Goal: Complete application form: Complete application form

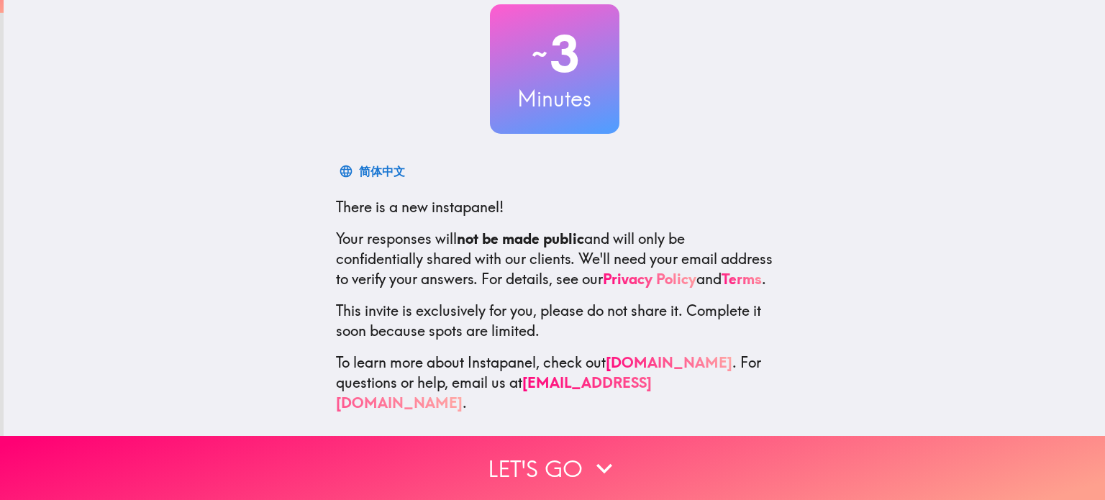
scroll to position [98, 0]
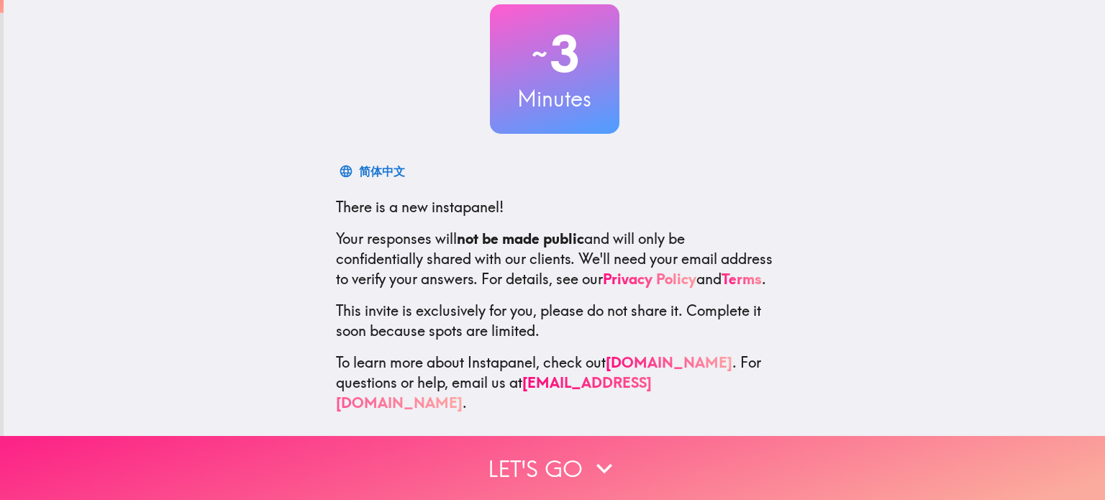
click at [547, 465] on button "Let's go" at bounding box center [552, 468] width 1105 height 64
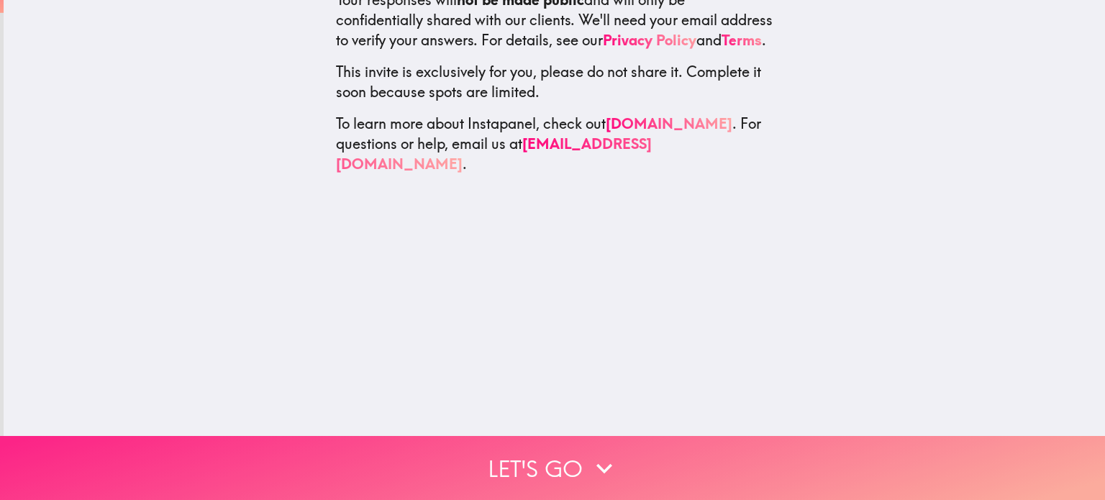
scroll to position [0, 0]
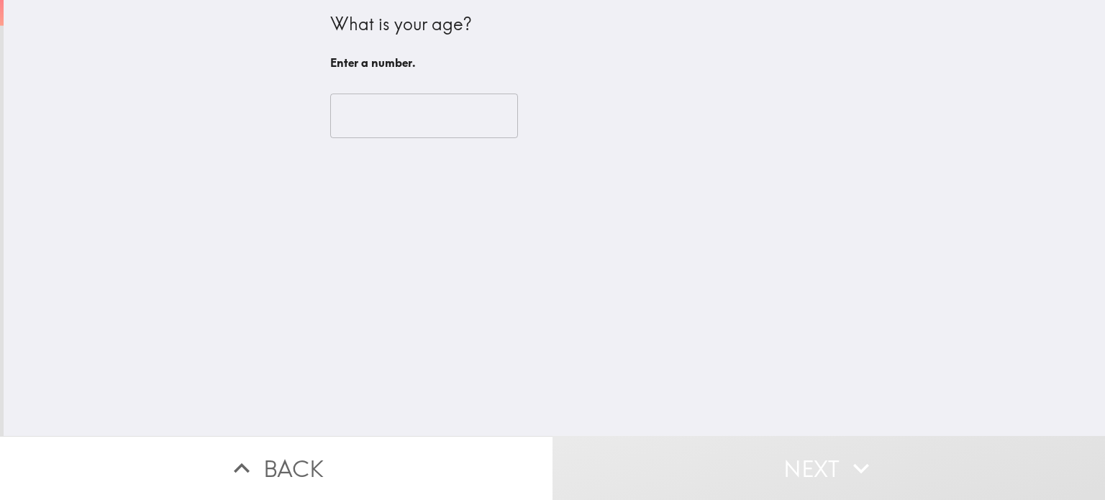
click at [409, 163] on div "What is your age? Enter a number. ​" at bounding box center [554, 218] width 1101 height 436
click at [403, 136] on input "number" at bounding box center [424, 116] width 188 height 45
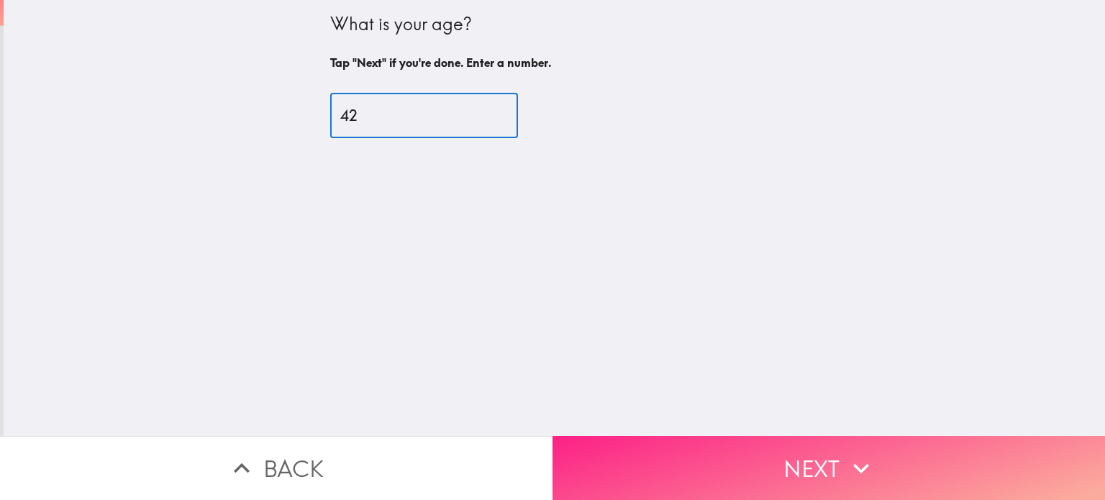
type input "42"
click at [765, 457] on button "Next" at bounding box center [828, 468] width 552 height 64
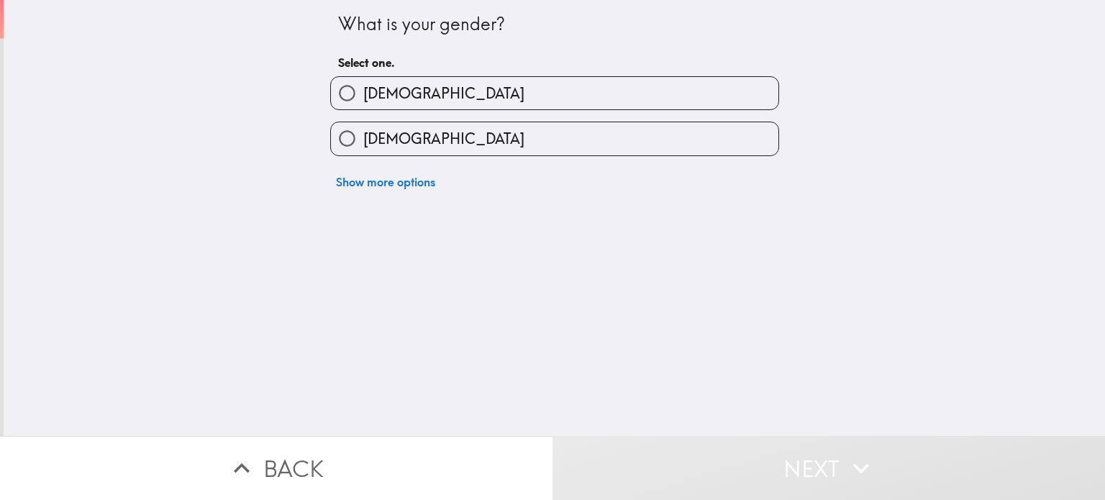
click at [331, 90] on input "[DEMOGRAPHIC_DATA]" at bounding box center [347, 93] width 32 height 32
radio input "true"
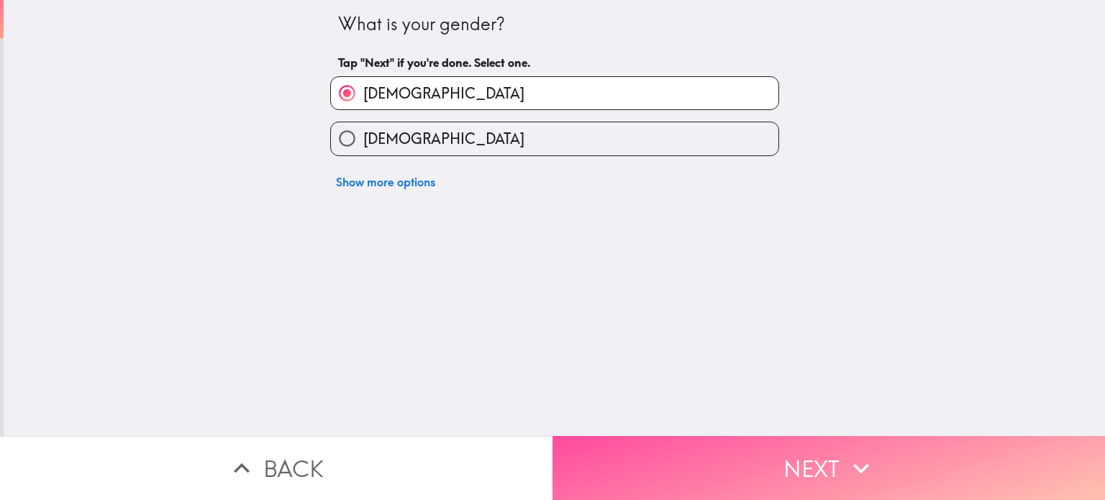
click at [699, 467] on button "Next" at bounding box center [828, 468] width 552 height 64
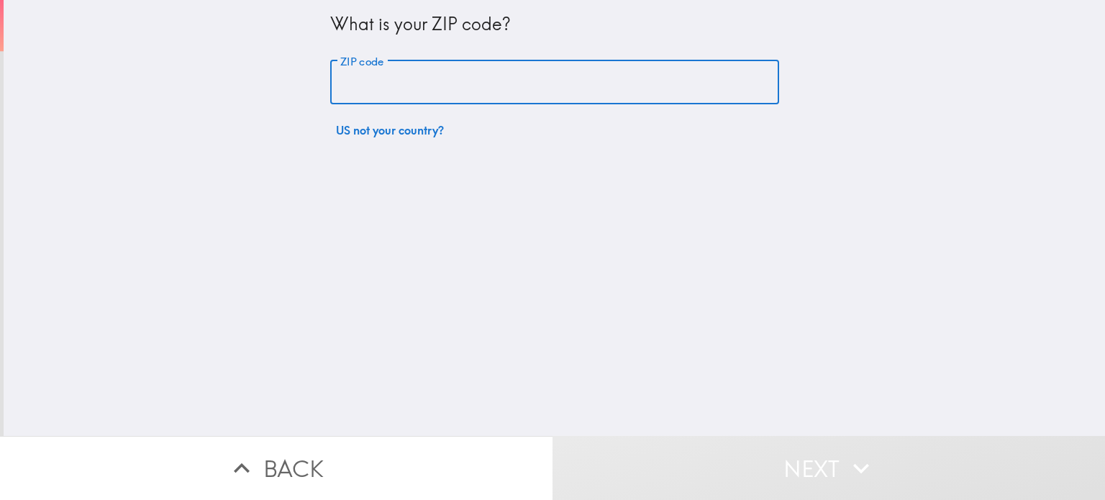
click at [358, 70] on div "ZIP code ZIP code" at bounding box center [554, 82] width 449 height 45
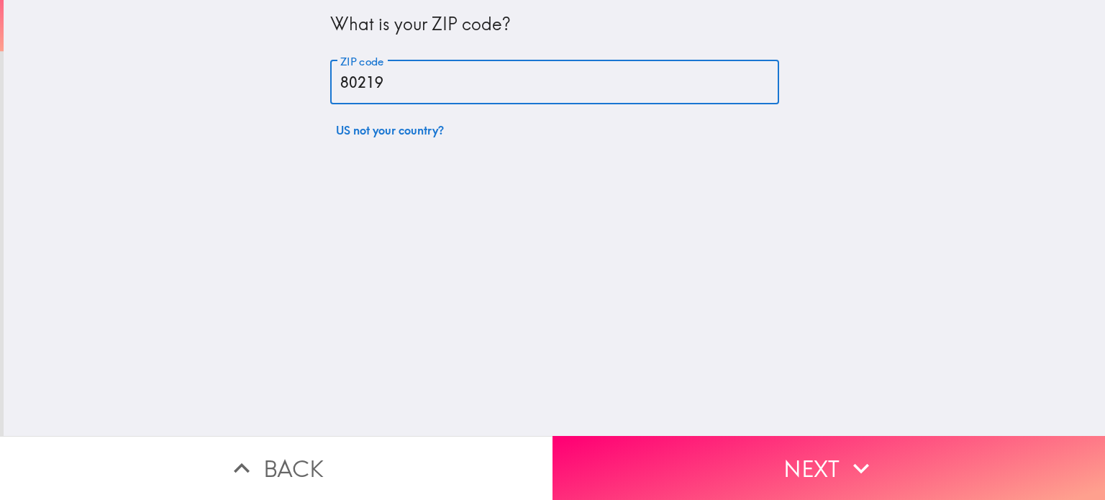
type input "80219"
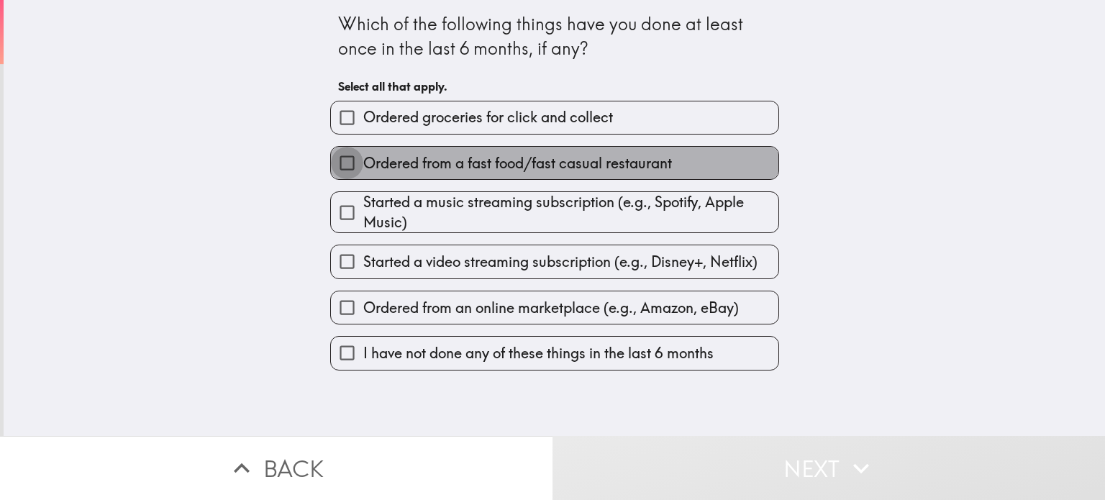
click at [331, 161] on input "Ordered from a fast food/fast casual restaurant" at bounding box center [347, 163] width 32 height 32
checkbox input "true"
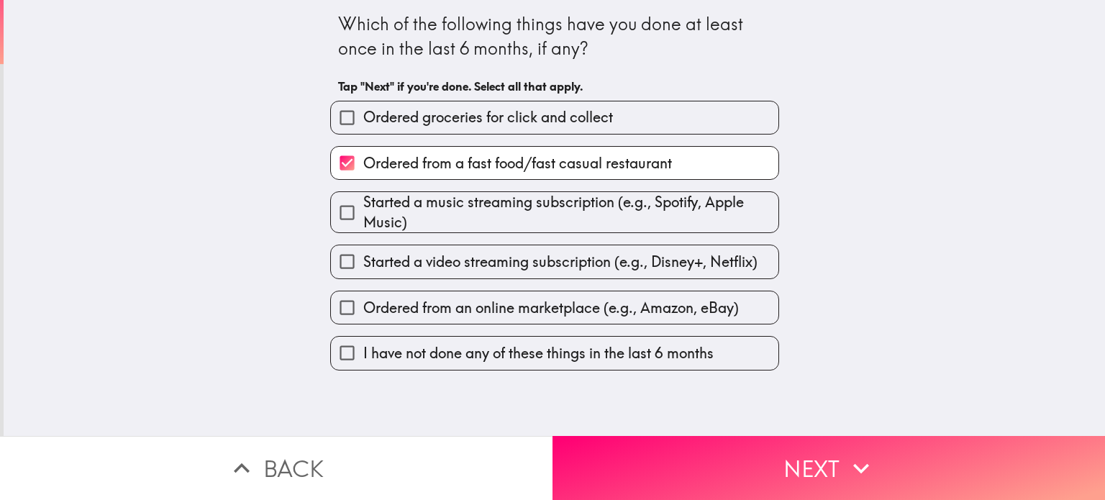
click at [331, 217] on input "Started a music streaming subscription (e.g., Spotify, Apple Music)" at bounding box center [347, 212] width 32 height 32
checkbox input "true"
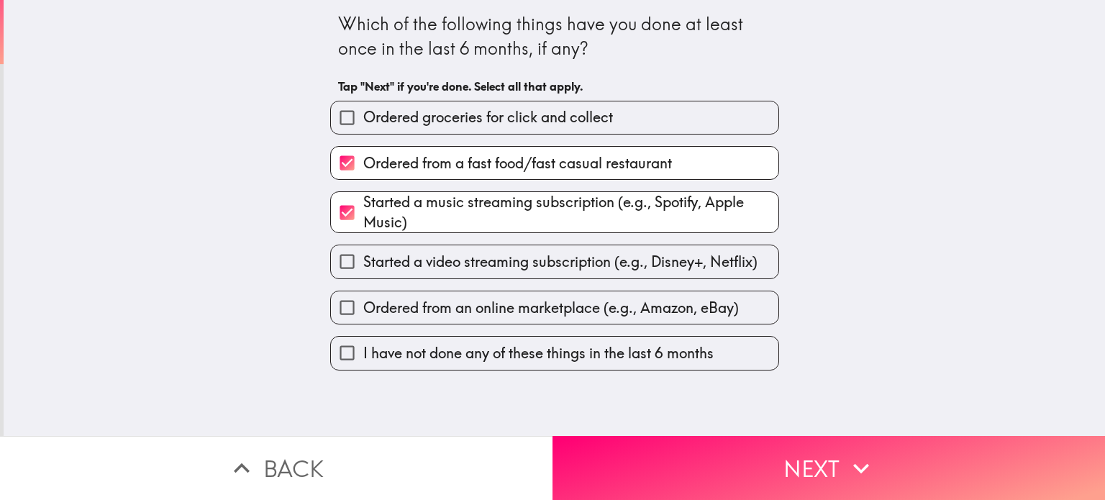
click at [331, 273] on input "Started a video streaming subscription (e.g., Disney+, Netflix)" at bounding box center [347, 261] width 32 height 32
checkbox input "true"
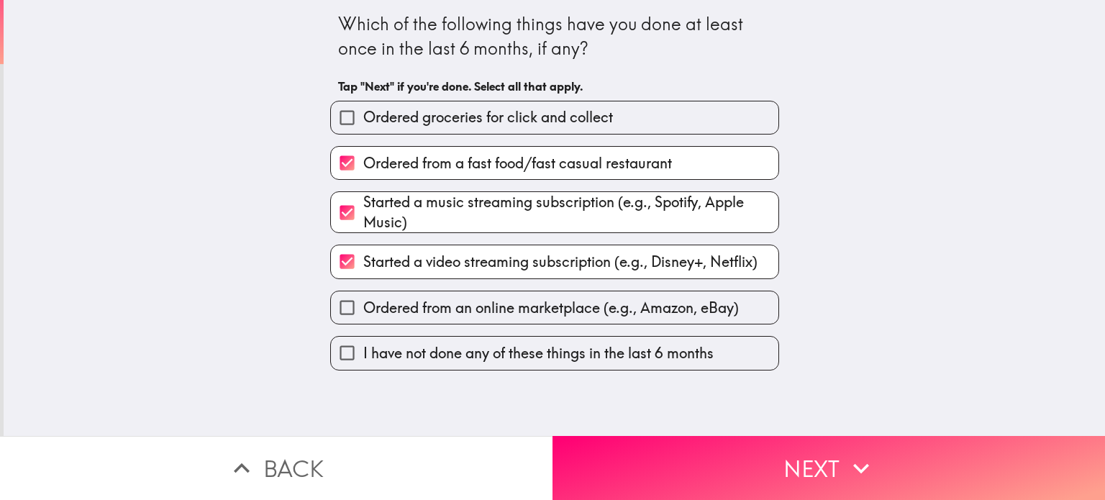
click at [331, 316] on input "Ordered from an online marketplace (e.g., Amazon, eBay)" at bounding box center [347, 307] width 32 height 32
checkbox input "true"
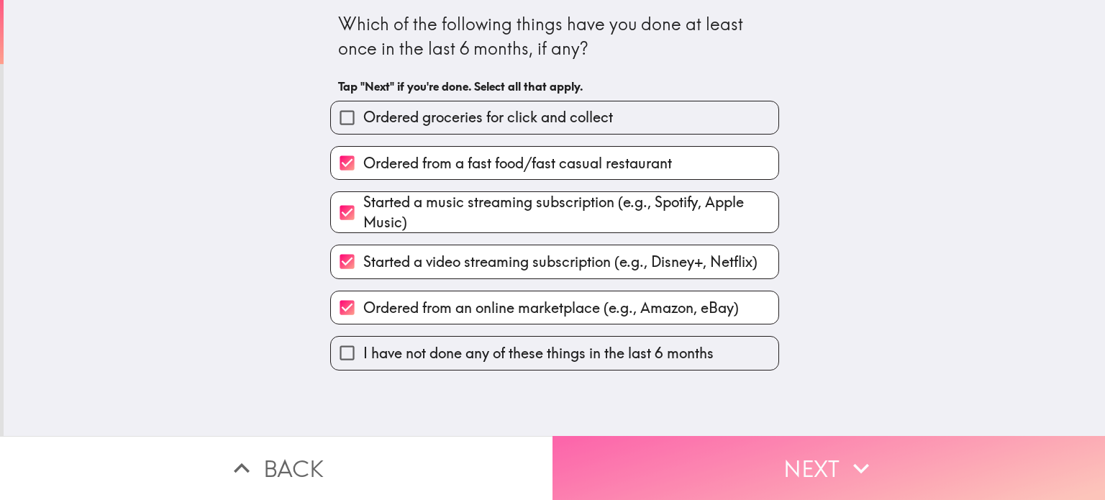
click at [777, 471] on button "Next" at bounding box center [828, 468] width 552 height 64
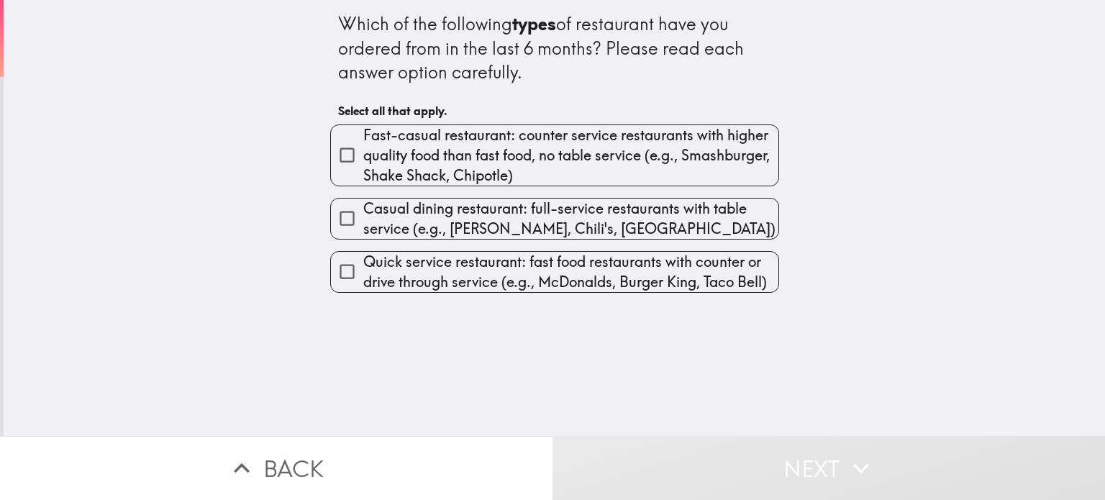
click at [331, 225] on input "Casual dining restaurant: full-service restaurants with table service (e.g., [P…" at bounding box center [347, 218] width 32 height 32
checkbox input "true"
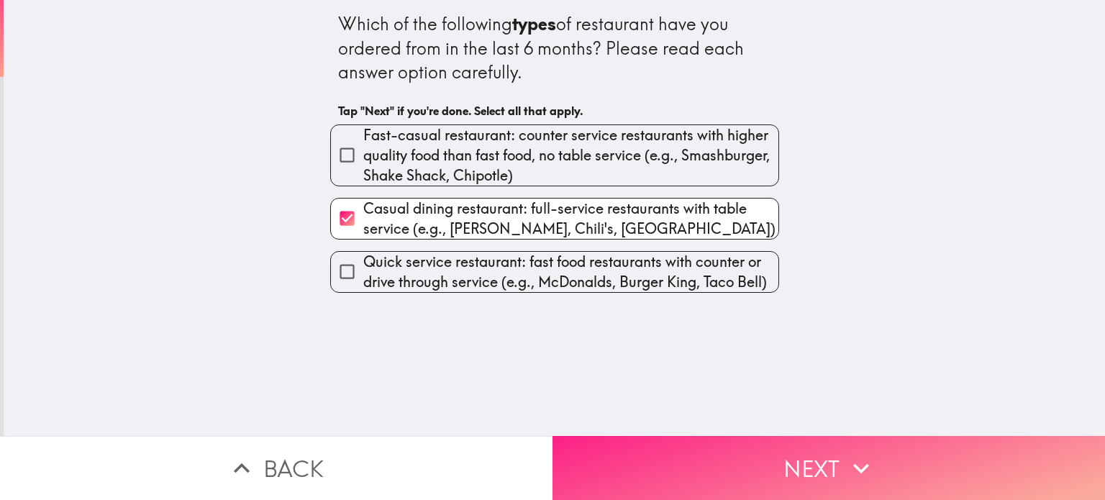
click at [768, 458] on button "Next" at bounding box center [828, 468] width 552 height 64
